Goal: Information Seeking & Learning: Learn about a topic

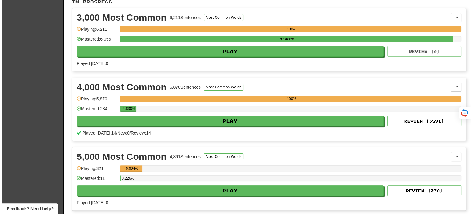
scroll to position [123, 0]
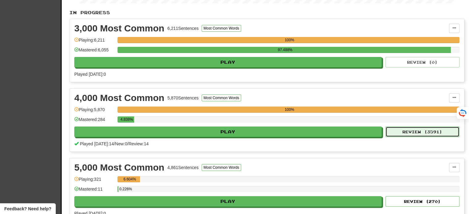
click at [435, 132] on button "Review ( 3591 )" at bounding box center [422, 132] width 74 height 10
select select "**"
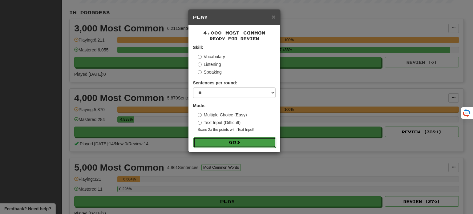
click at [245, 141] on button "Go" at bounding box center [235, 142] width 83 height 10
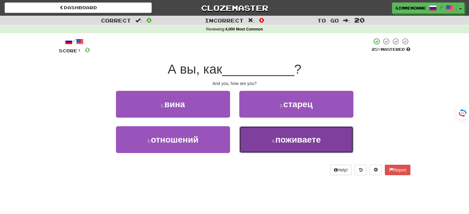
click at [285, 137] on span "поживаете" at bounding box center [298, 140] width 46 height 10
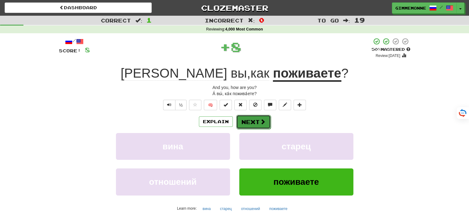
click at [252, 122] on button "Next" at bounding box center [253, 122] width 35 height 14
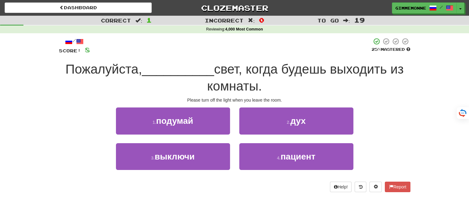
click at [303, 74] on span "свет, когда будешь выходить из комнаты." at bounding box center [305, 77] width 196 height 31
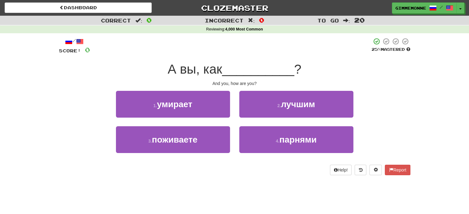
click at [226, 74] on span "__________" at bounding box center [258, 69] width 72 height 14
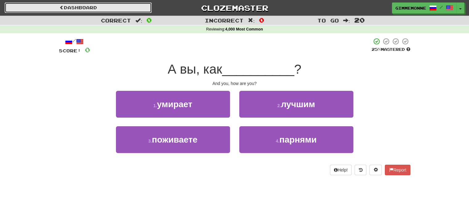
click at [94, 7] on link "Dashboard" at bounding box center [78, 7] width 147 height 10
